Goal: Task Accomplishment & Management: Use online tool/utility

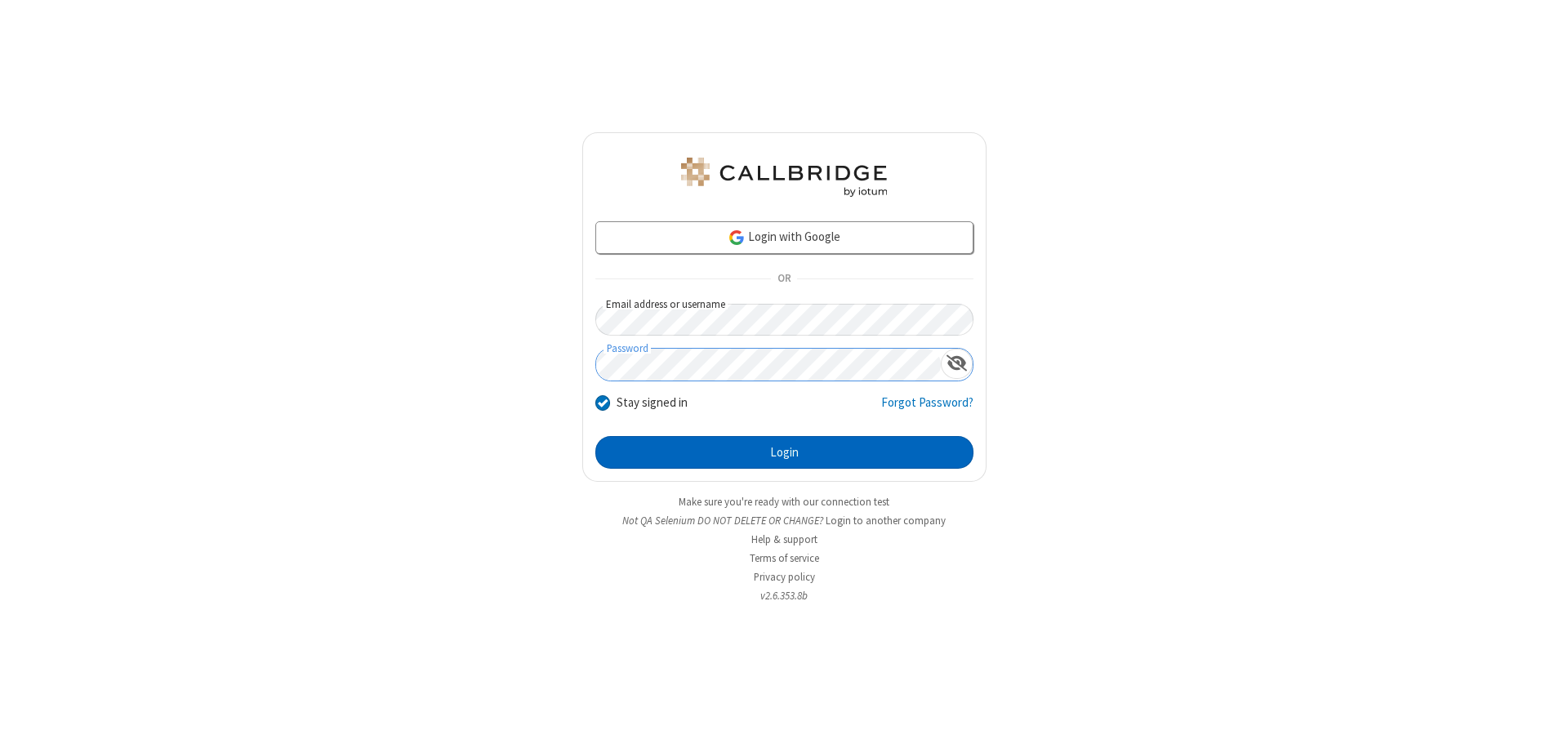
click at [784, 453] on button "Login" at bounding box center [784, 452] width 378 height 32
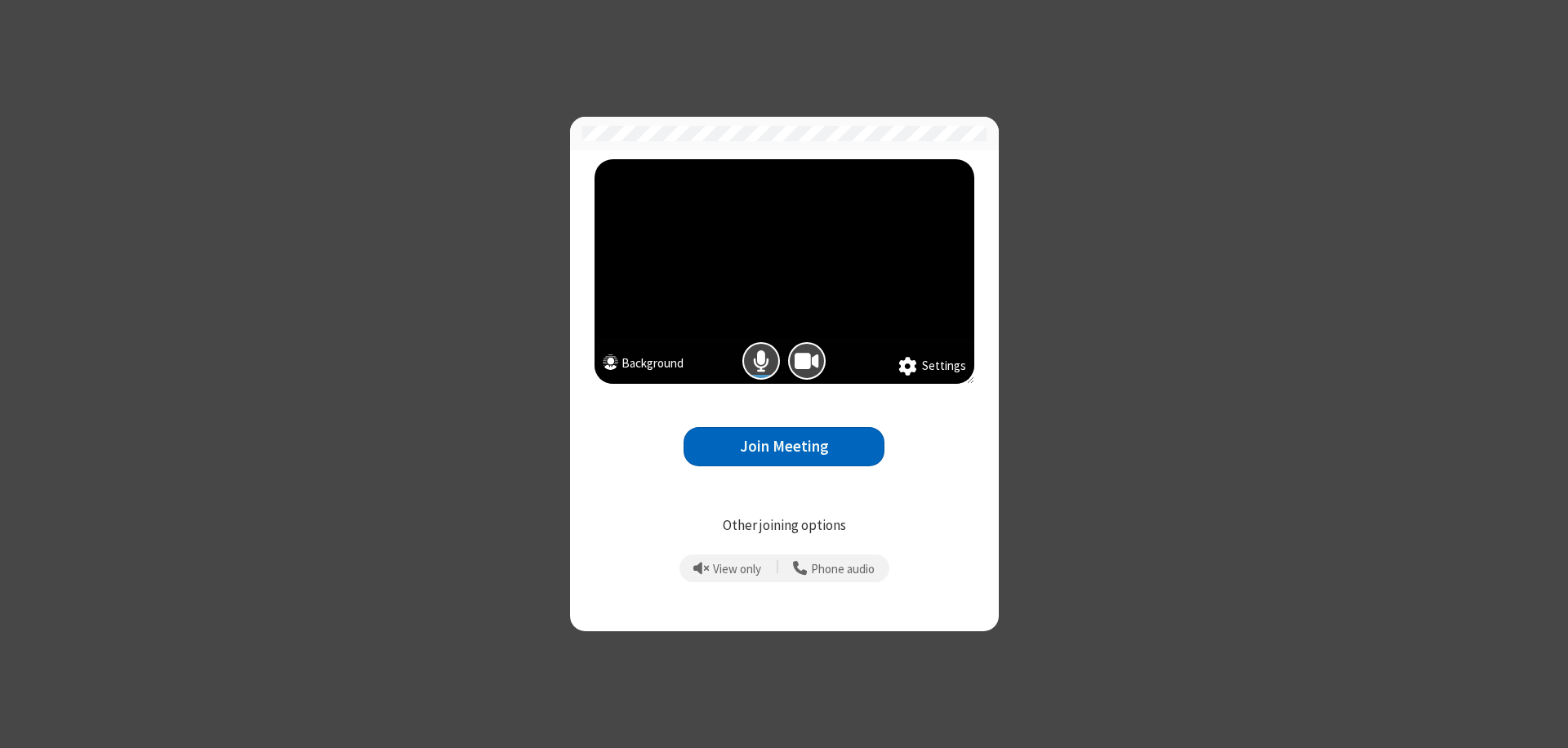
click at [784, 446] on button "Join Meeting" at bounding box center [784, 448] width 200 height 40
